Goal: Connect with others: Connect with other users

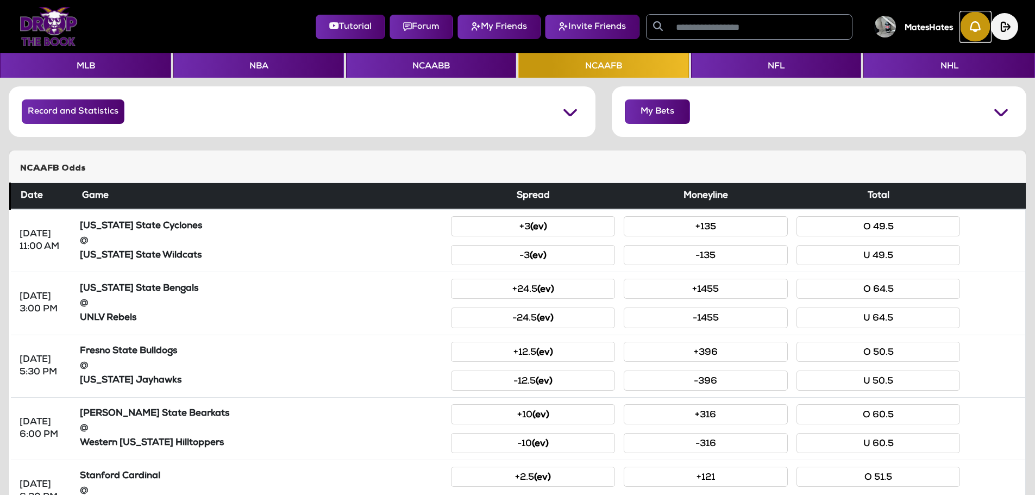
click at [987, 24] on img "button" at bounding box center [976, 27] width 30 height 30
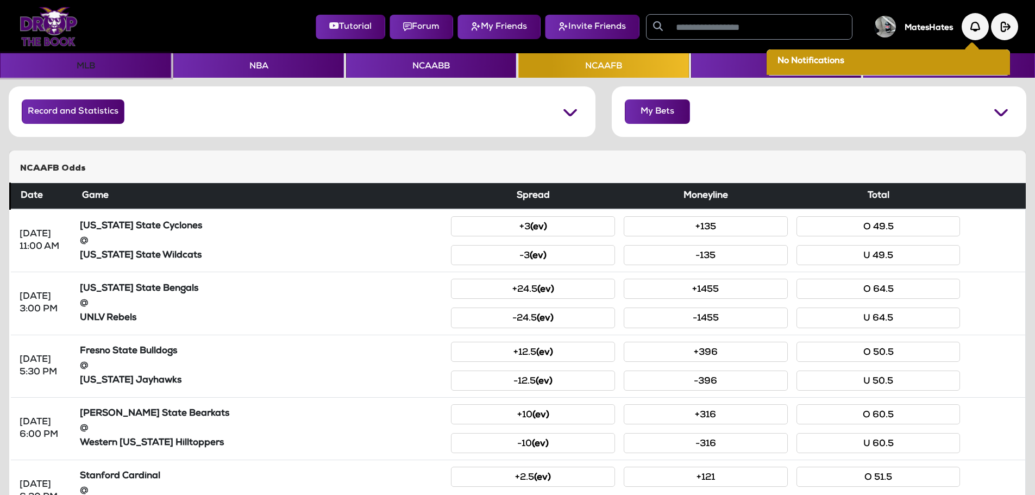
click at [105, 65] on button "MLB" at bounding box center [85, 65] width 171 height 24
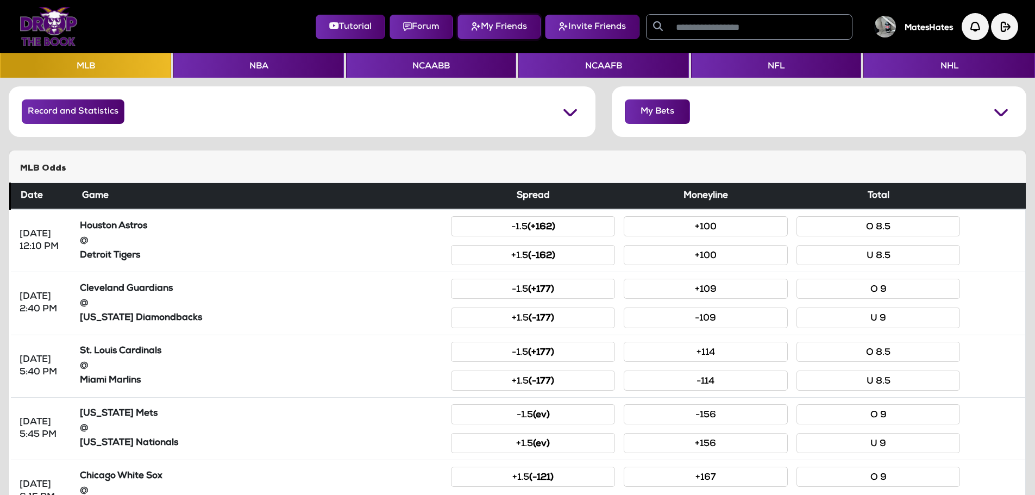
click at [496, 28] on button "My Friends" at bounding box center [499, 27] width 83 height 24
